Goal: Information Seeking & Learning: Find specific fact

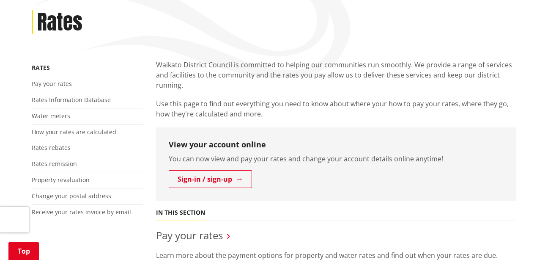
scroll to position [102, 0]
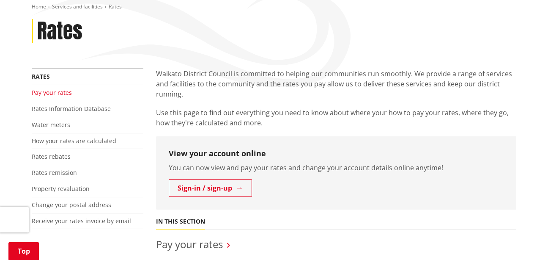
click at [51, 93] on link "Pay your rates" at bounding box center [52, 92] width 40 height 8
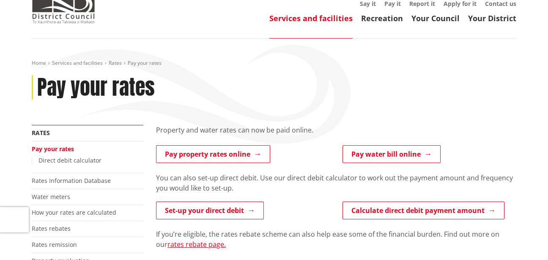
scroll to position [48, 0]
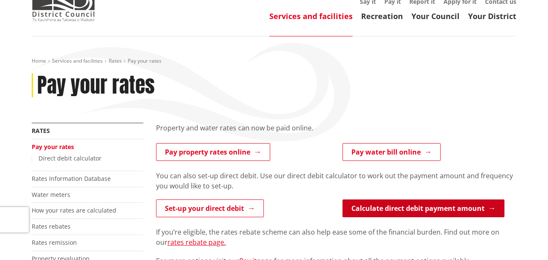
click at [433, 205] on link "Calculate direct debit payment amount" at bounding box center [424, 208] width 162 height 18
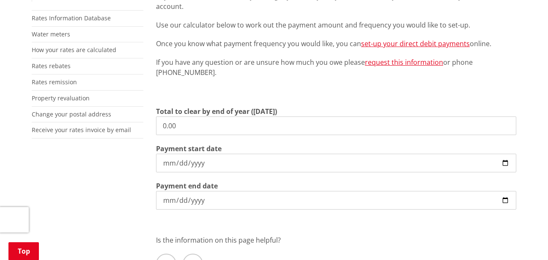
scroll to position [207, 0]
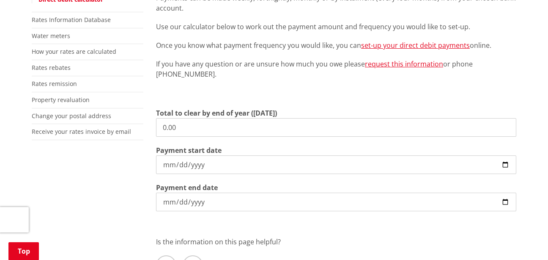
click at [196, 124] on input "0.00" at bounding box center [336, 127] width 360 height 19
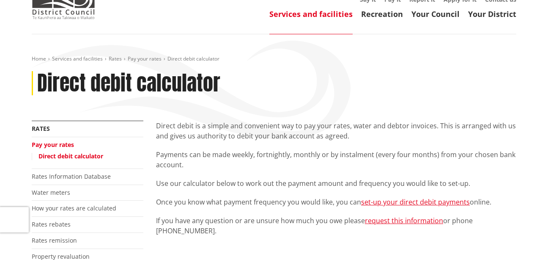
scroll to position [69, 0]
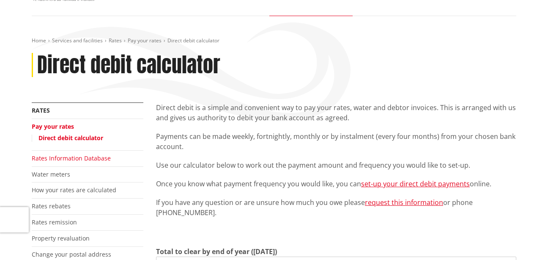
click at [90, 159] on link "Rates Information Database" at bounding box center [71, 158] width 79 height 8
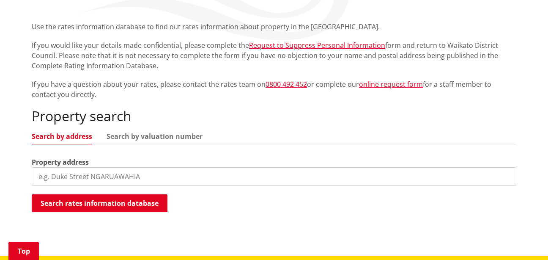
scroll to position [152, 0]
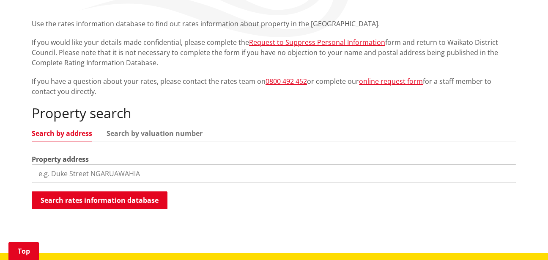
click at [103, 178] on input "search" at bounding box center [274, 173] width 485 height 19
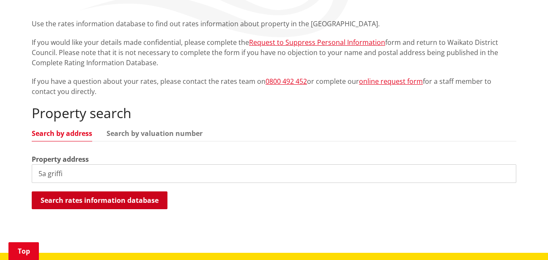
click at [131, 201] on button "Search rates information database" at bounding box center [100, 200] width 136 height 18
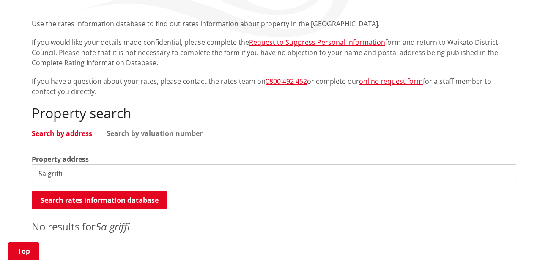
click at [70, 176] on input "5a griffi" at bounding box center [274, 173] width 485 height 19
drag, startPoint x: 91, startPoint y: 176, endPoint x: 74, endPoint y: 175, distance: 17.0
click at [74, 175] on input "5a [PERSON_NAME] place" at bounding box center [274, 173] width 485 height 19
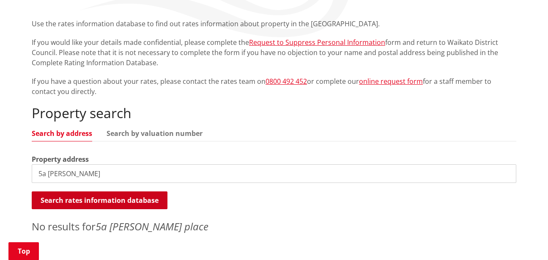
click at [77, 200] on button "Search rates information database" at bounding box center [100, 200] width 136 height 18
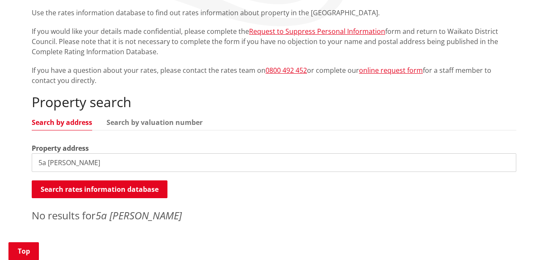
scroll to position [167, 0]
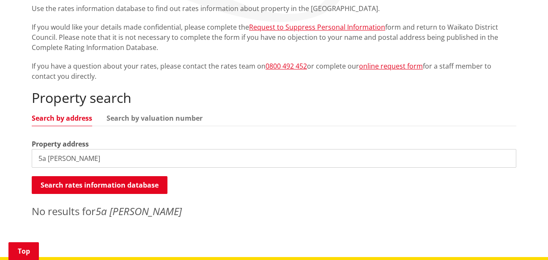
click at [51, 157] on input "5a [PERSON_NAME]" at bounding box center [274, 158] width 485 height 19
click at [80, 156] on input "5a [PERSON_NAME]" at bounding box center [274, 158] width 485 height 19
click at [45, 159] on input "[STREET_ADDRESS][PERSON_NAME]" at bounding box center [274, 158] width 485 height 19
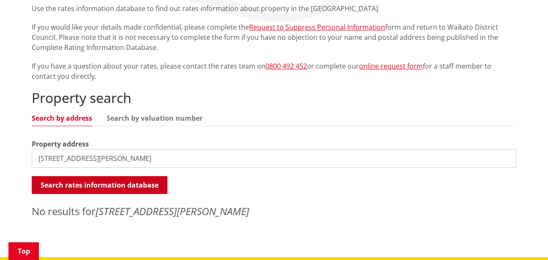
click at [71, 185] on button "Search rates information database" at bounding box center [100, 185] width 136 height 18
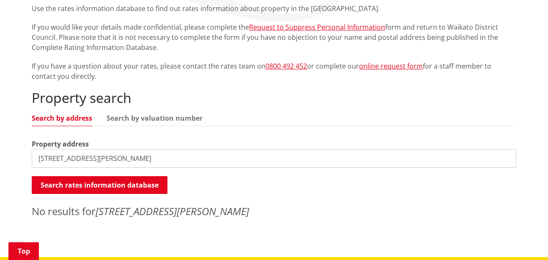
drag, startPoint x: 89, startPoint y: 160, endPoint x: -19, endPoint y: 156, distance: 107.9
click at [0, 156] on html "Skip to content Toggle search Toggle navigation Services and facilities Recreat…" at bounding box center [274, 231] width 548 height 797
type input "[STREET_ADDRESS]"
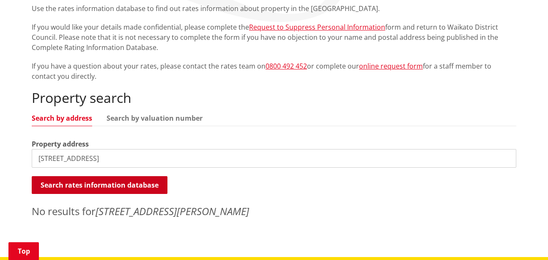
click at [70, 186] on button "Search rates information database" at bounding box center [100, 185] width 136 height 18
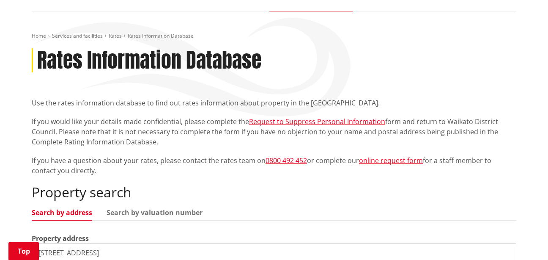
scroll to position [0, 0]
